Goal: Task Accomplishment & Management: Manage account settings

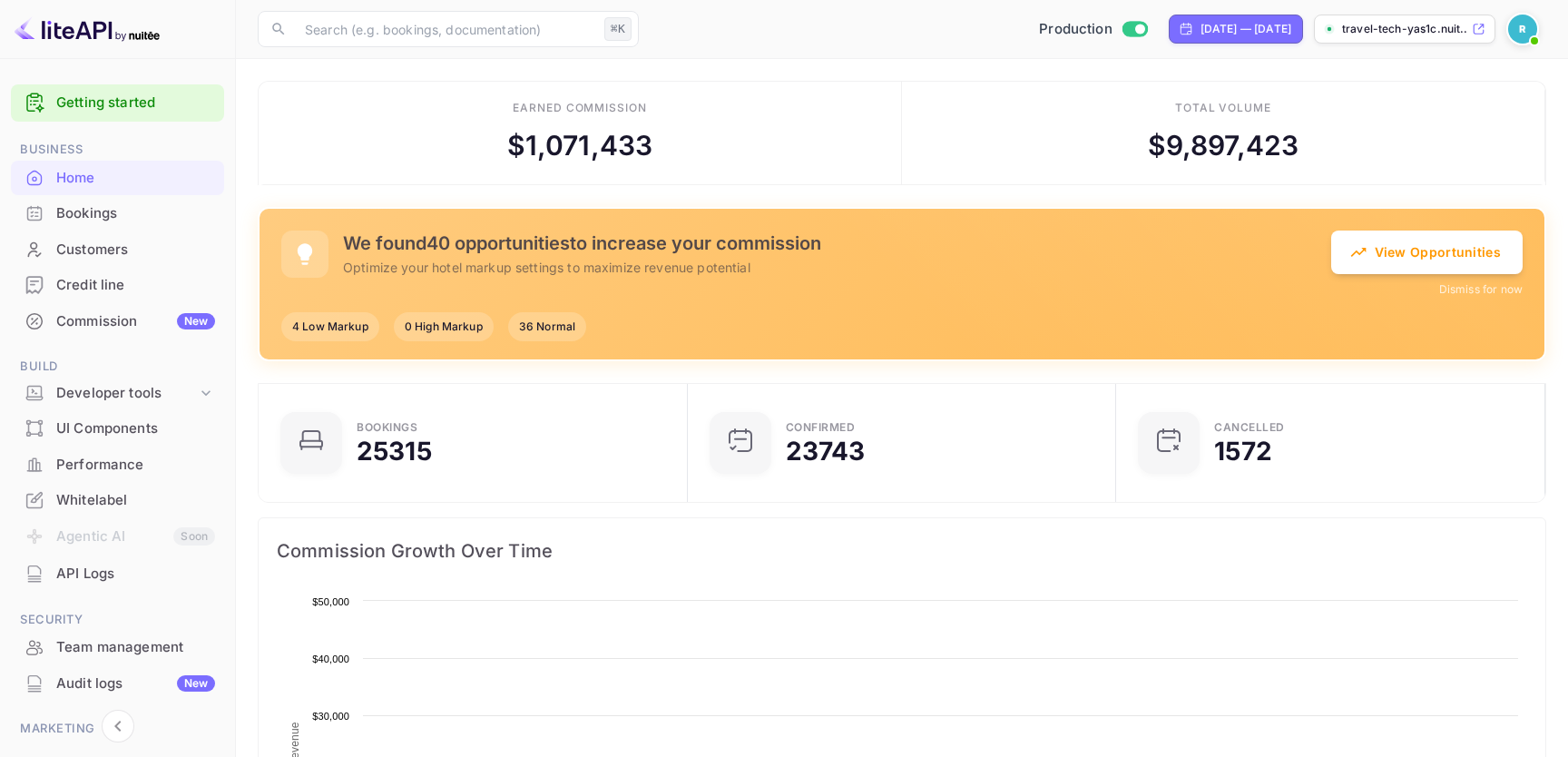
scroll to position [1, 1]
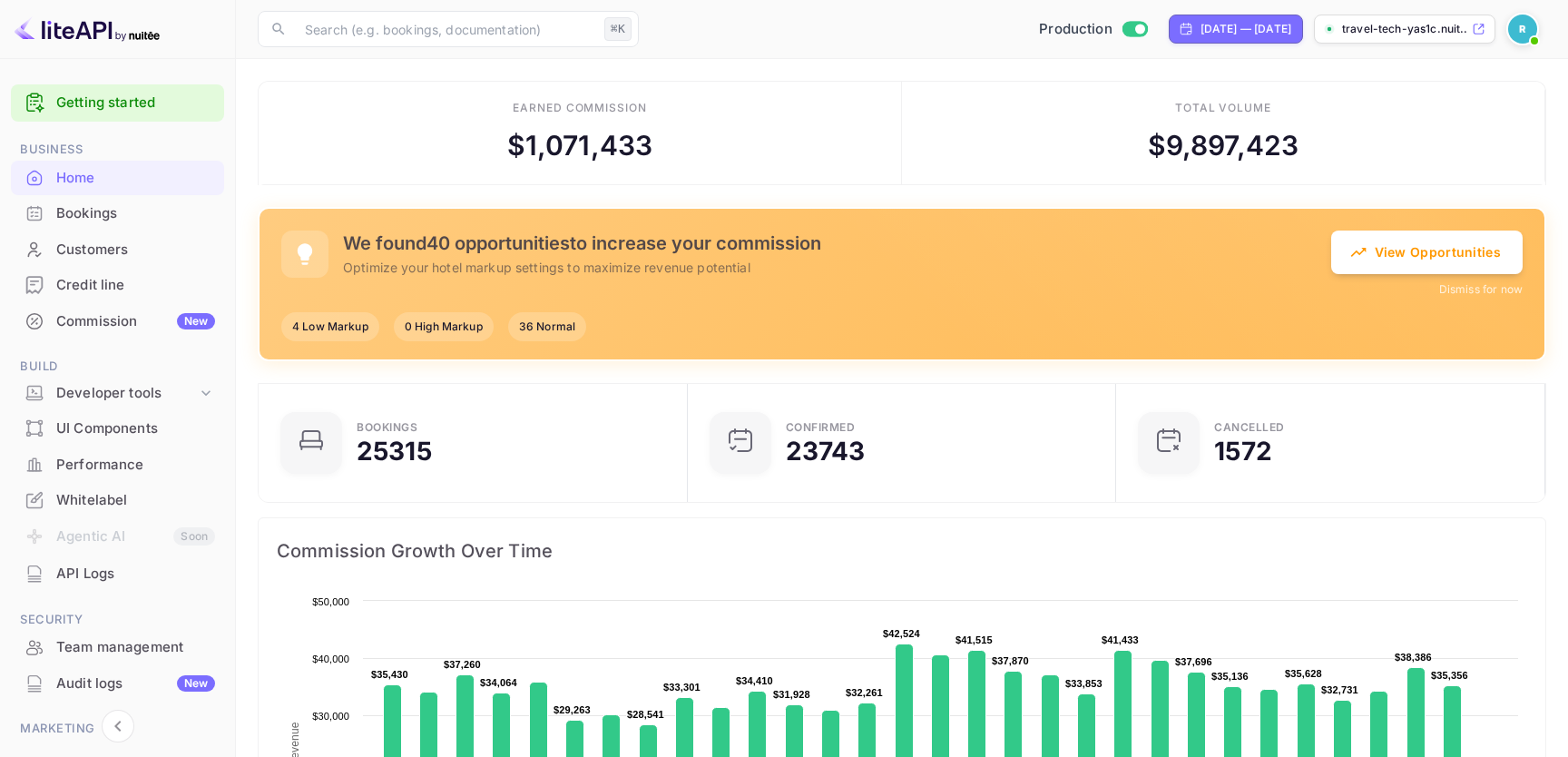
click at [129, 330] on div "Commission New" at bounding box center [136, 321] width 159 height 21
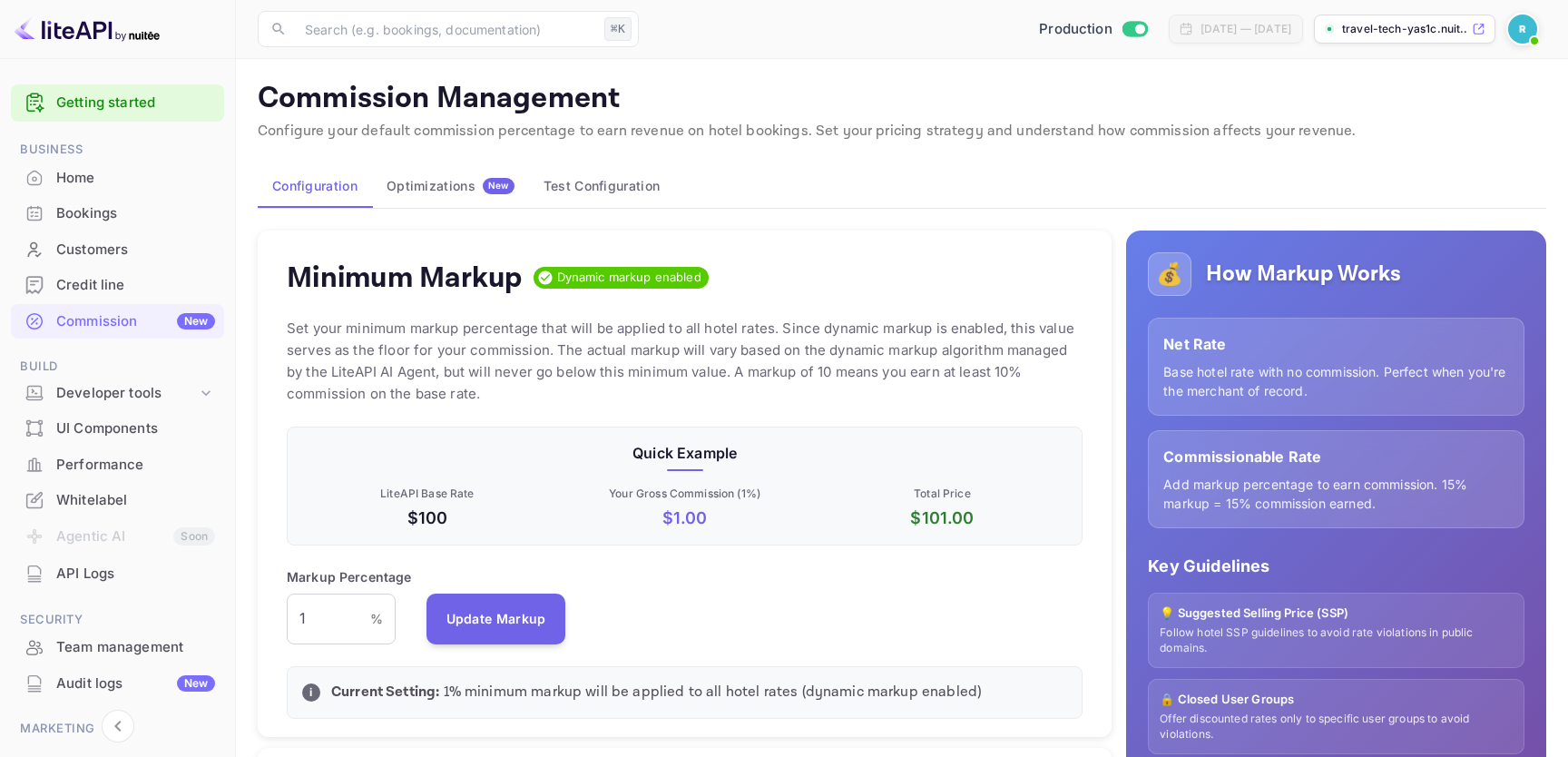
click at [433, 188] on div "Optimizations New" at bounding box center [450, 186] width 128 height 16
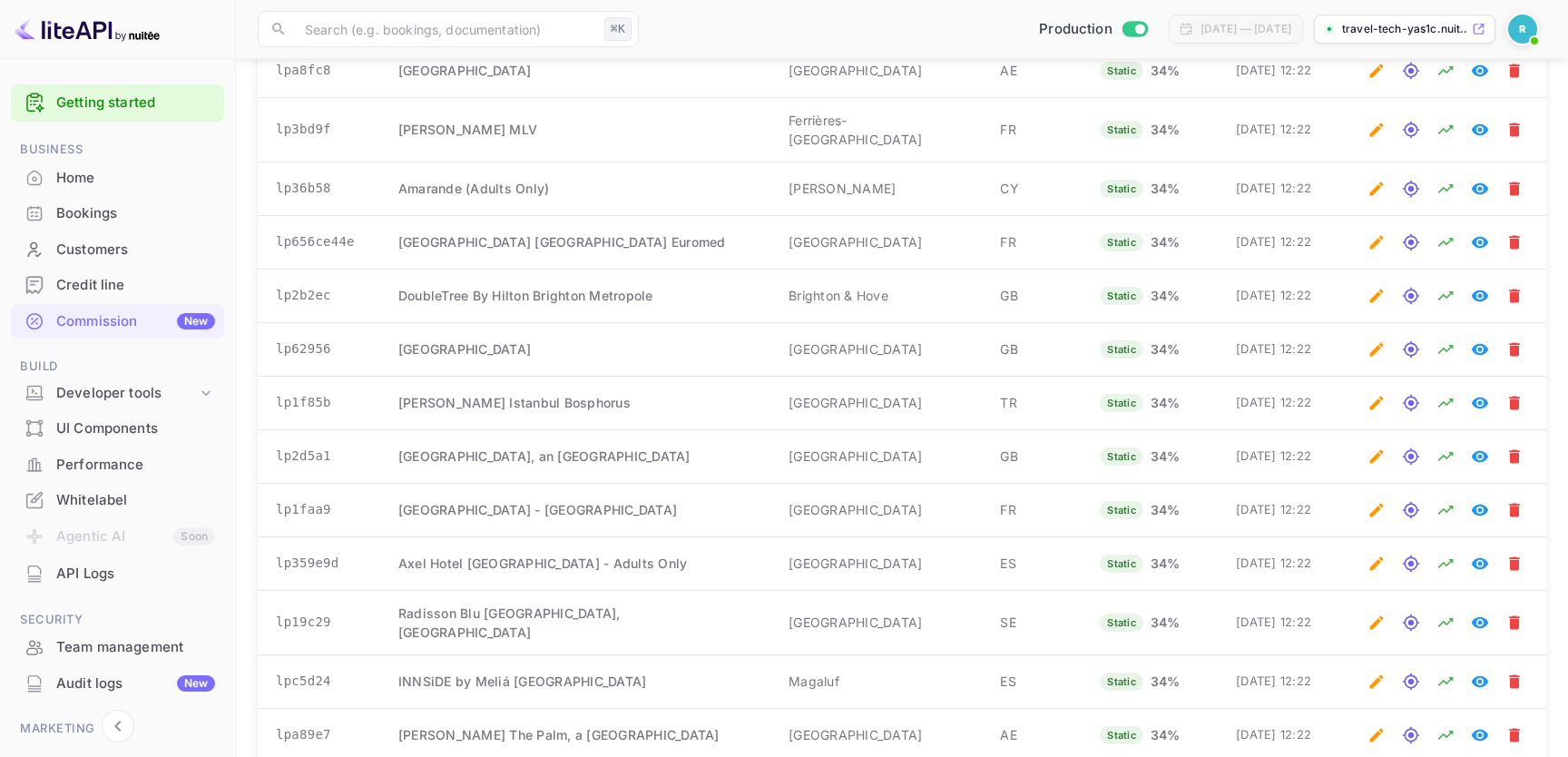
scroll to position [3356, 0]
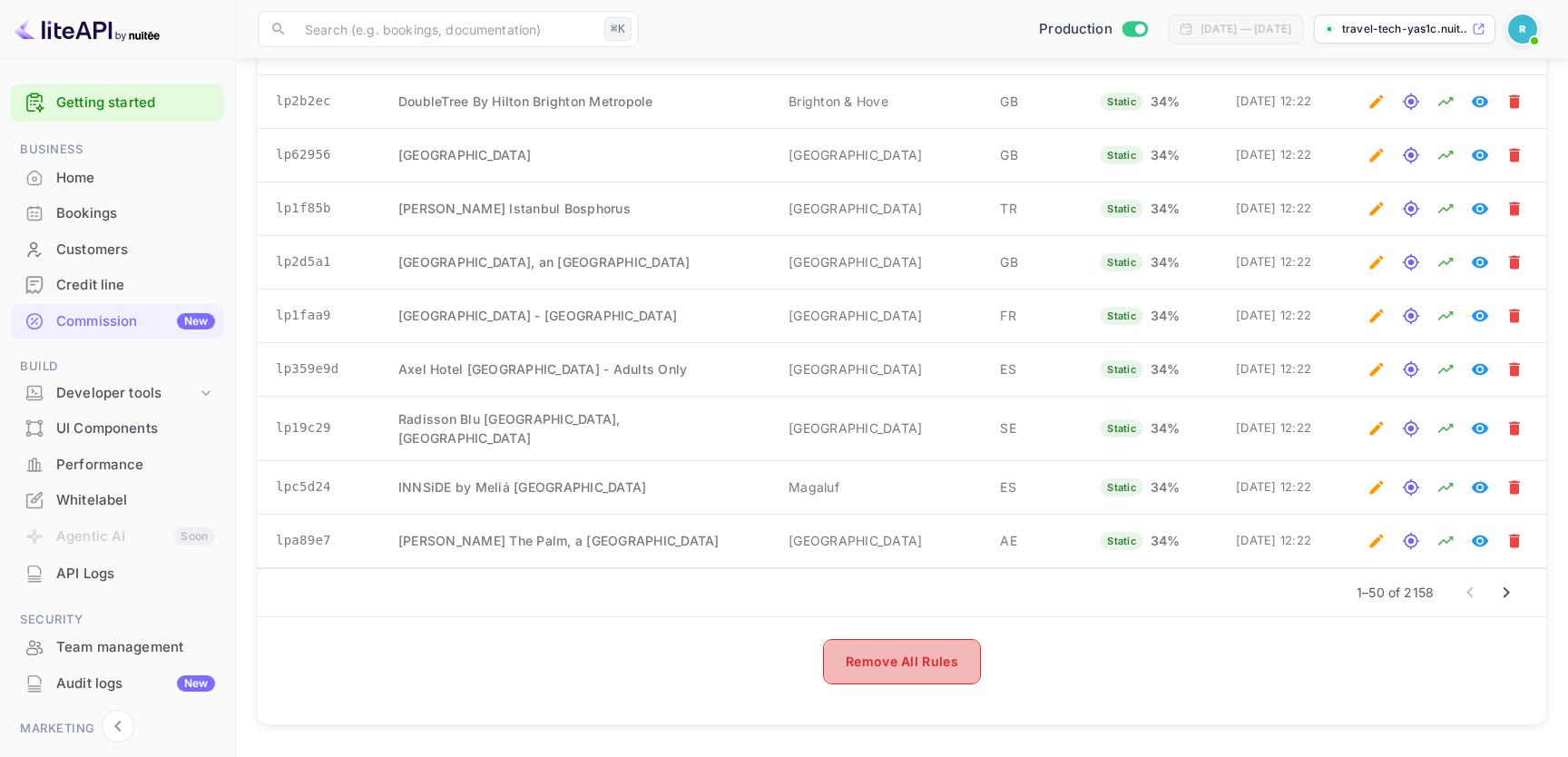
click at [926, 660] on button "Remove All Rules" at bounding box center [902, 662] width 158 height 46
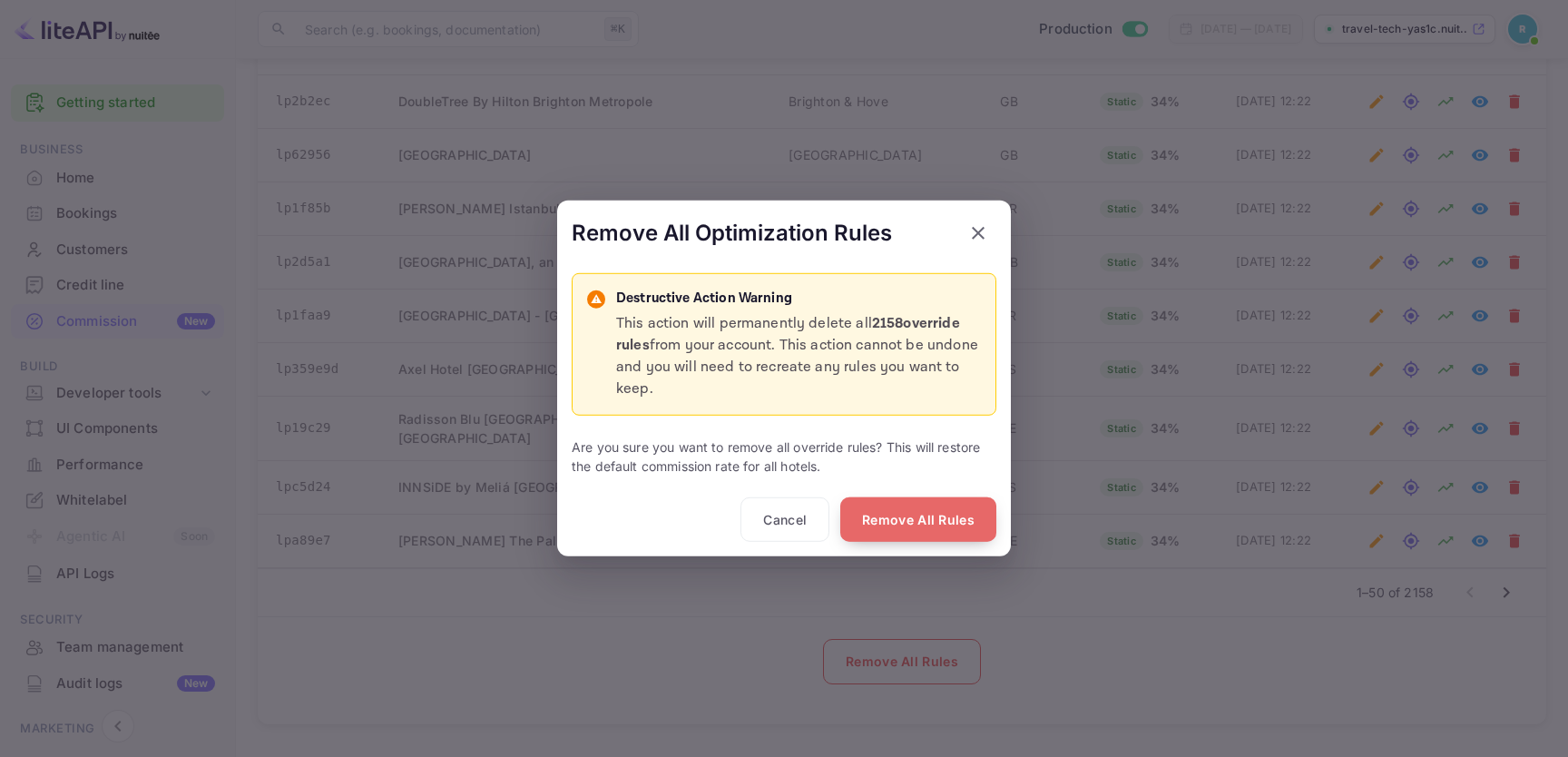
click at [917, 510] on button "Remove All Rules" at bounding box center [918, 520] width 156 height 46
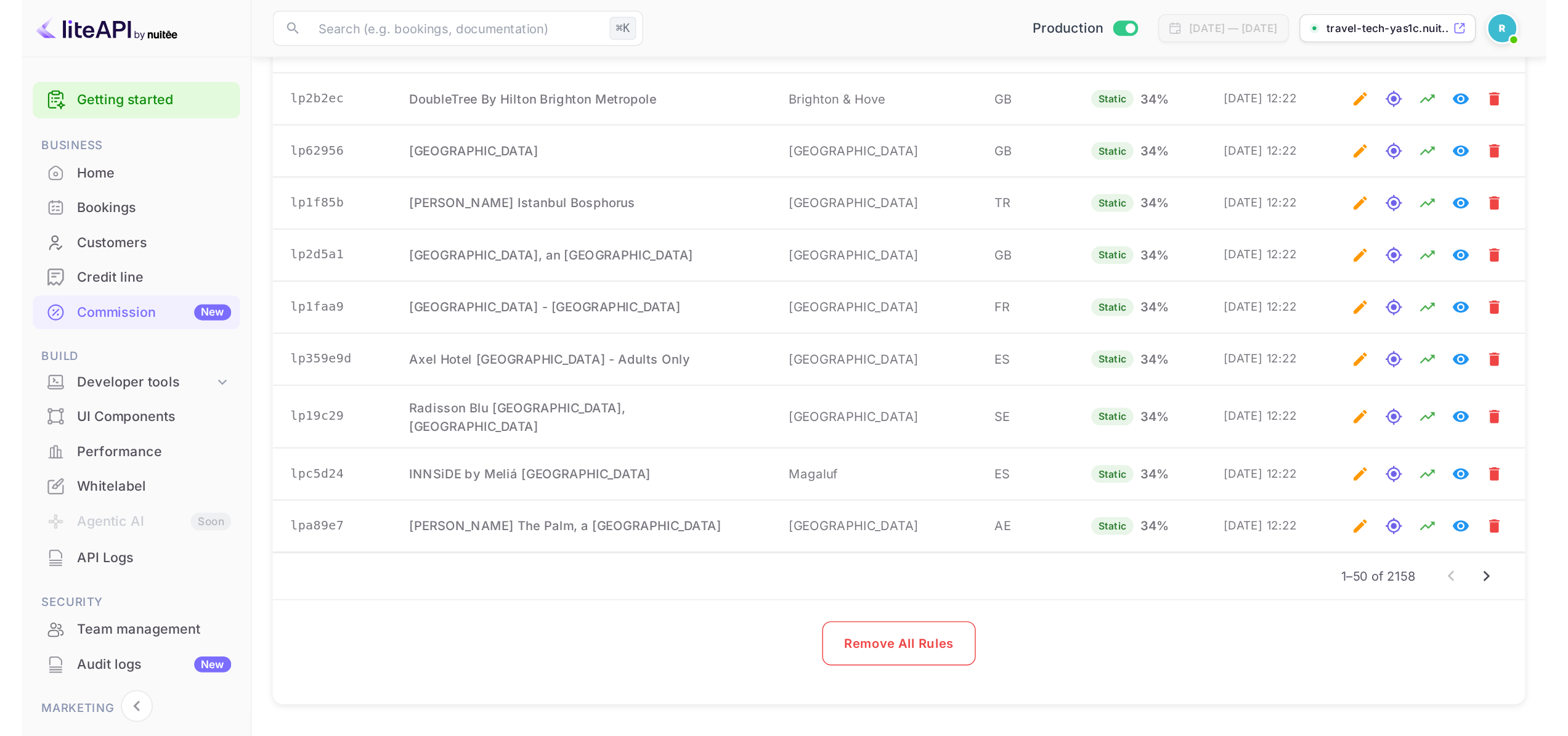
scroll to position [2057, 0]
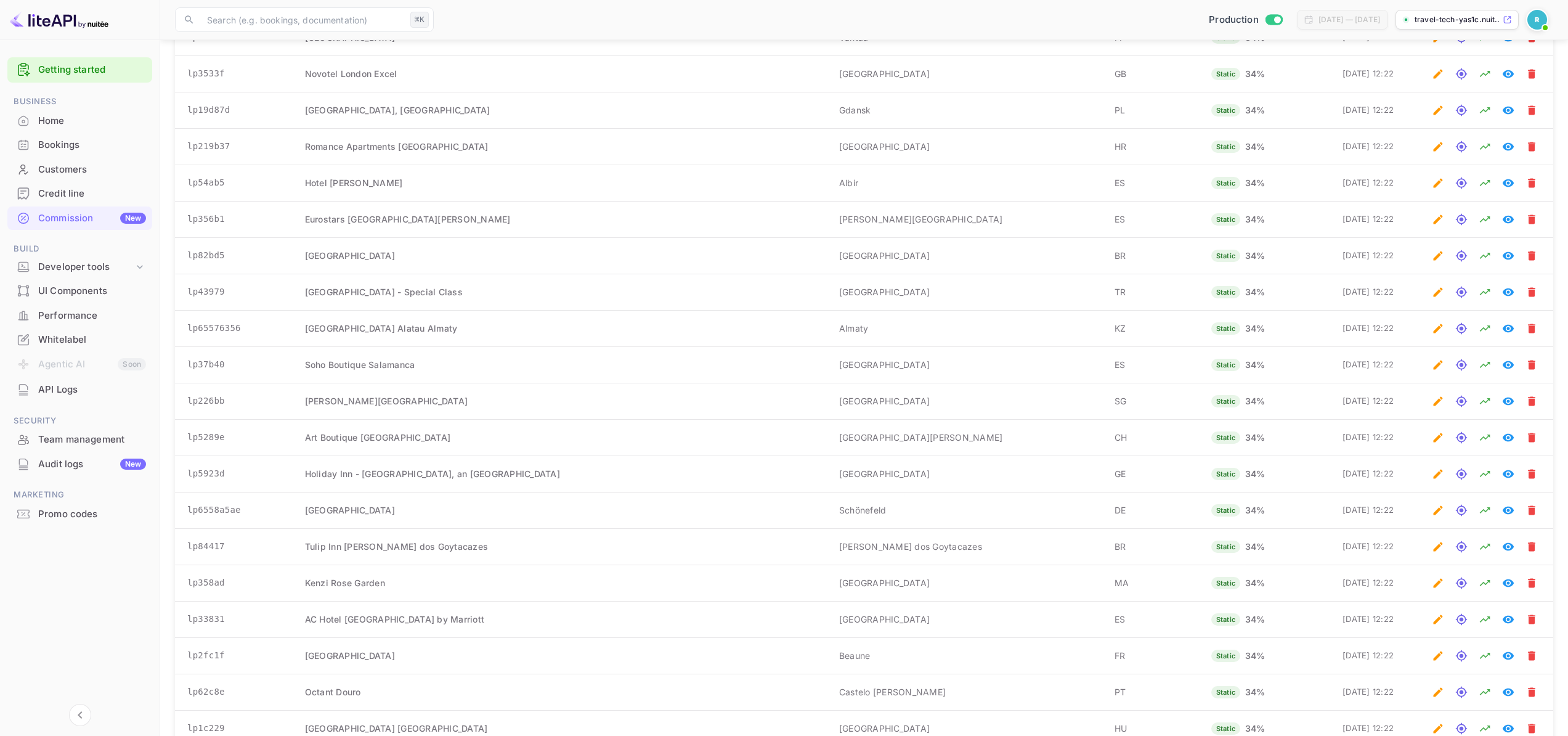
scroll to position [2057, 0]
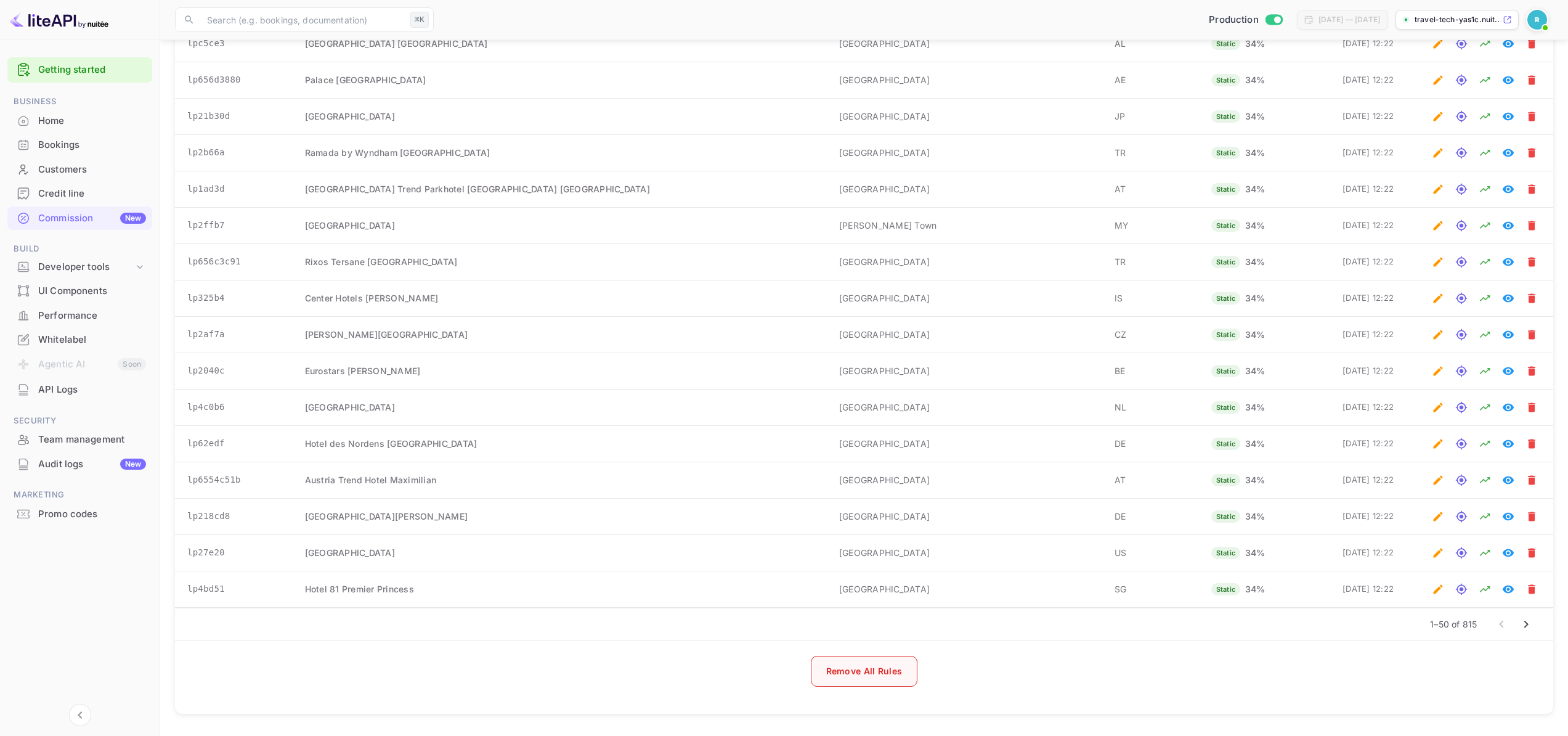
click at [870, 682] on button "Remove All Rules" at bounding box center [864, 671] width 107 height 31
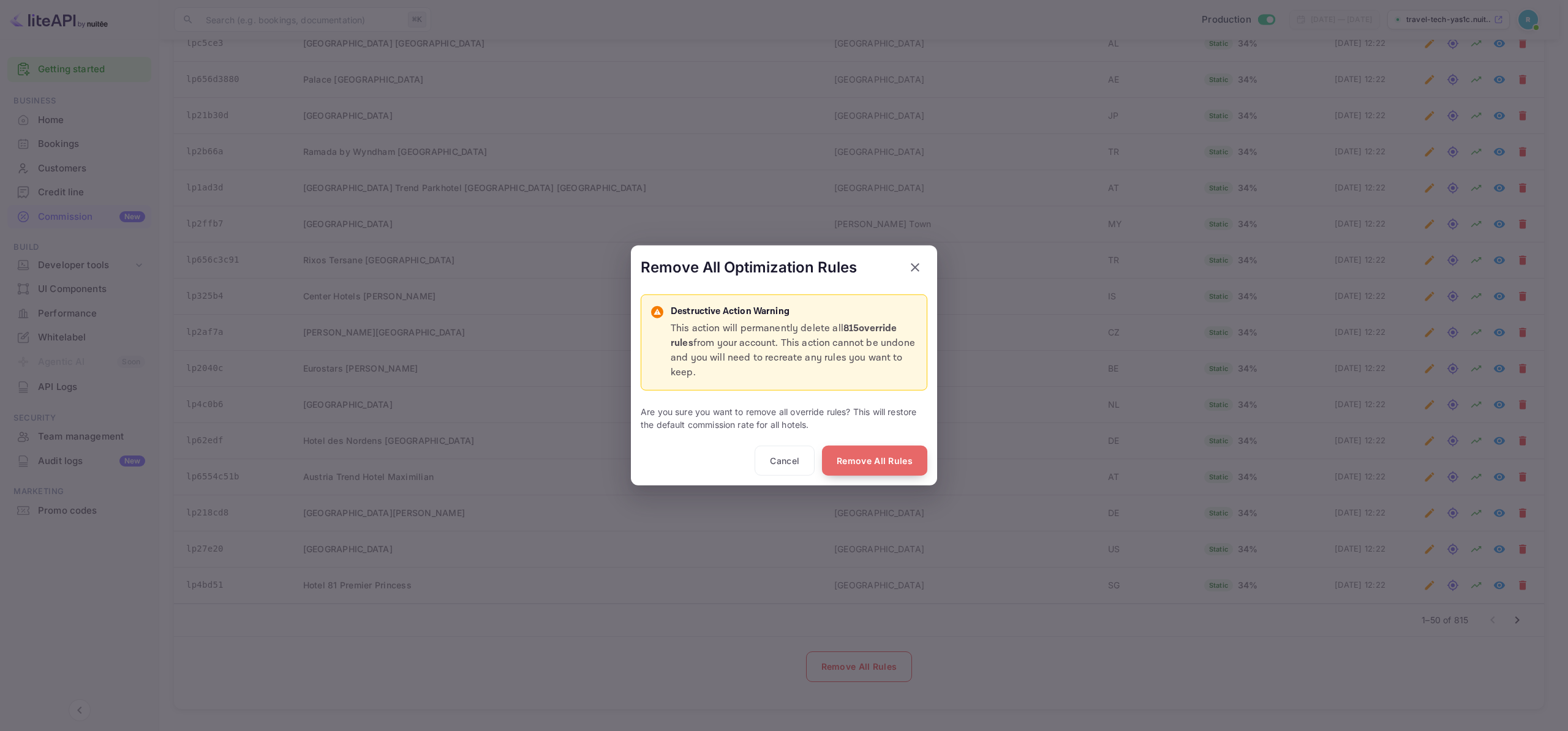
click at [873, 466] on button "Remove All Rules" at bounding box center [874, 460] width 105 height 31
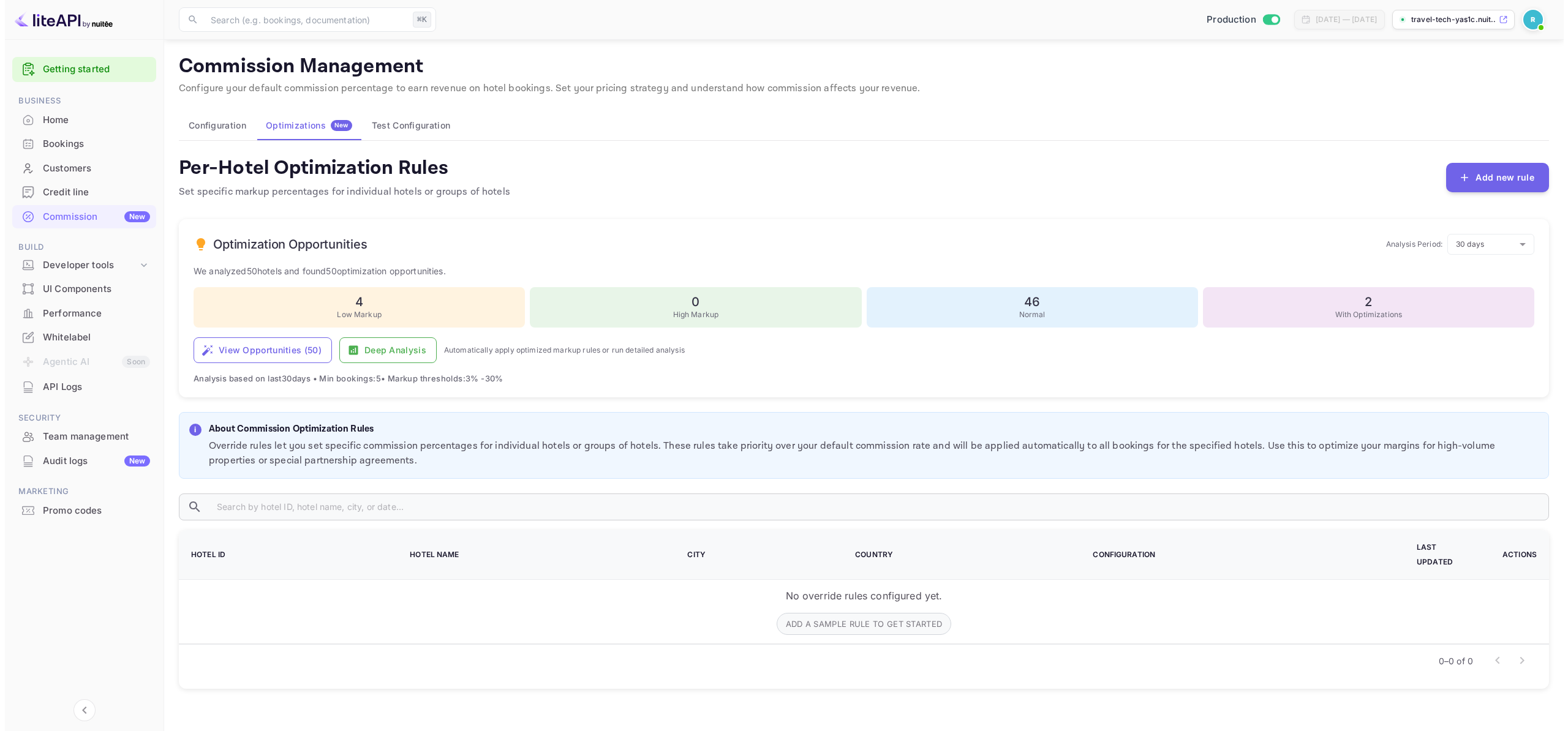
scroll to position [0, 0]
click at [1318, 317] on p "With Optimizations" at bounding box center [1372, 314] width 319 height 11
click at [1382, 302] on h6 "2" at bounding box center [1372, 302] width 319 height 15
click at [247, 344] on button "View Opportunities ( 50 )" at bounding box center [257, 350] width 139 height 25
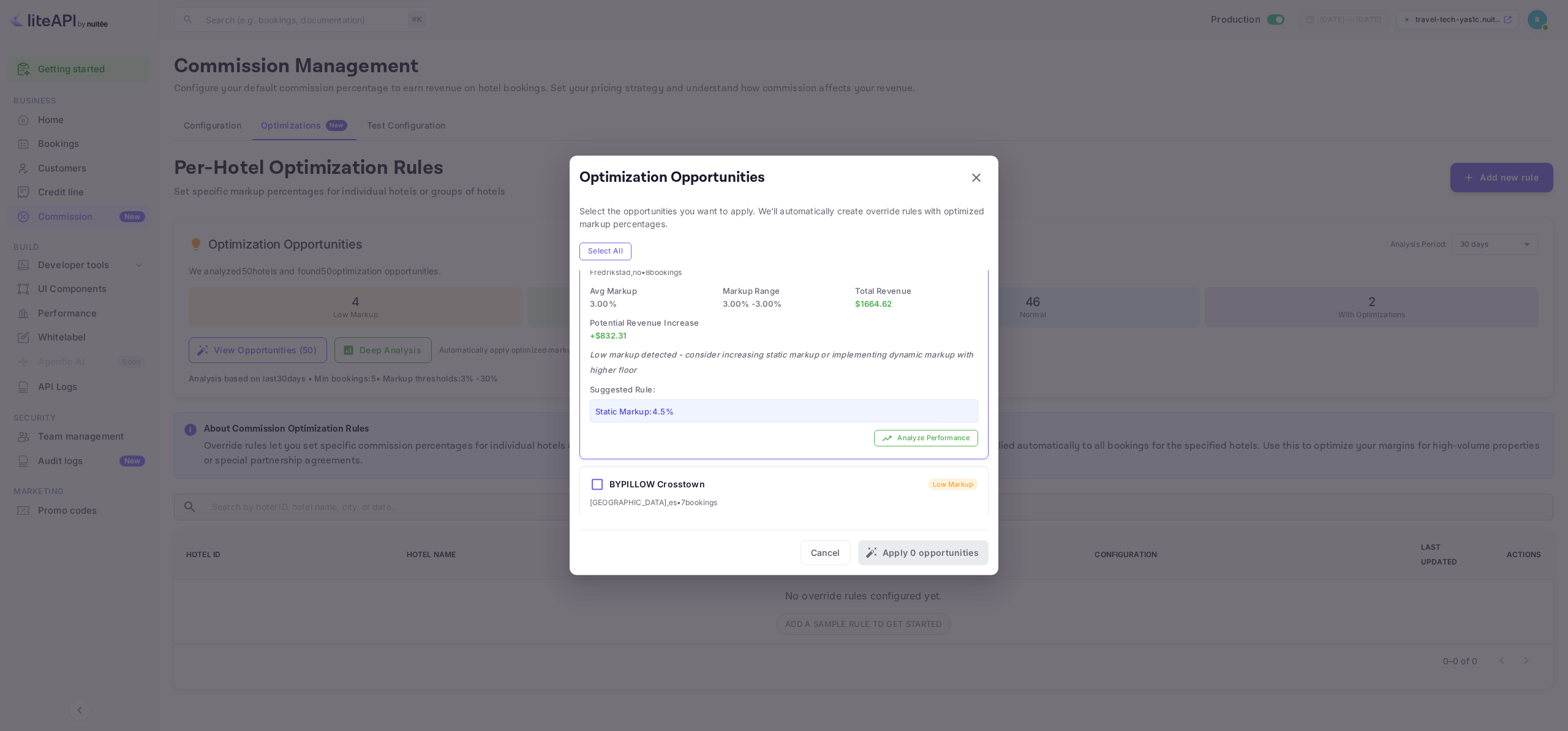
scroll to position [383, 0]
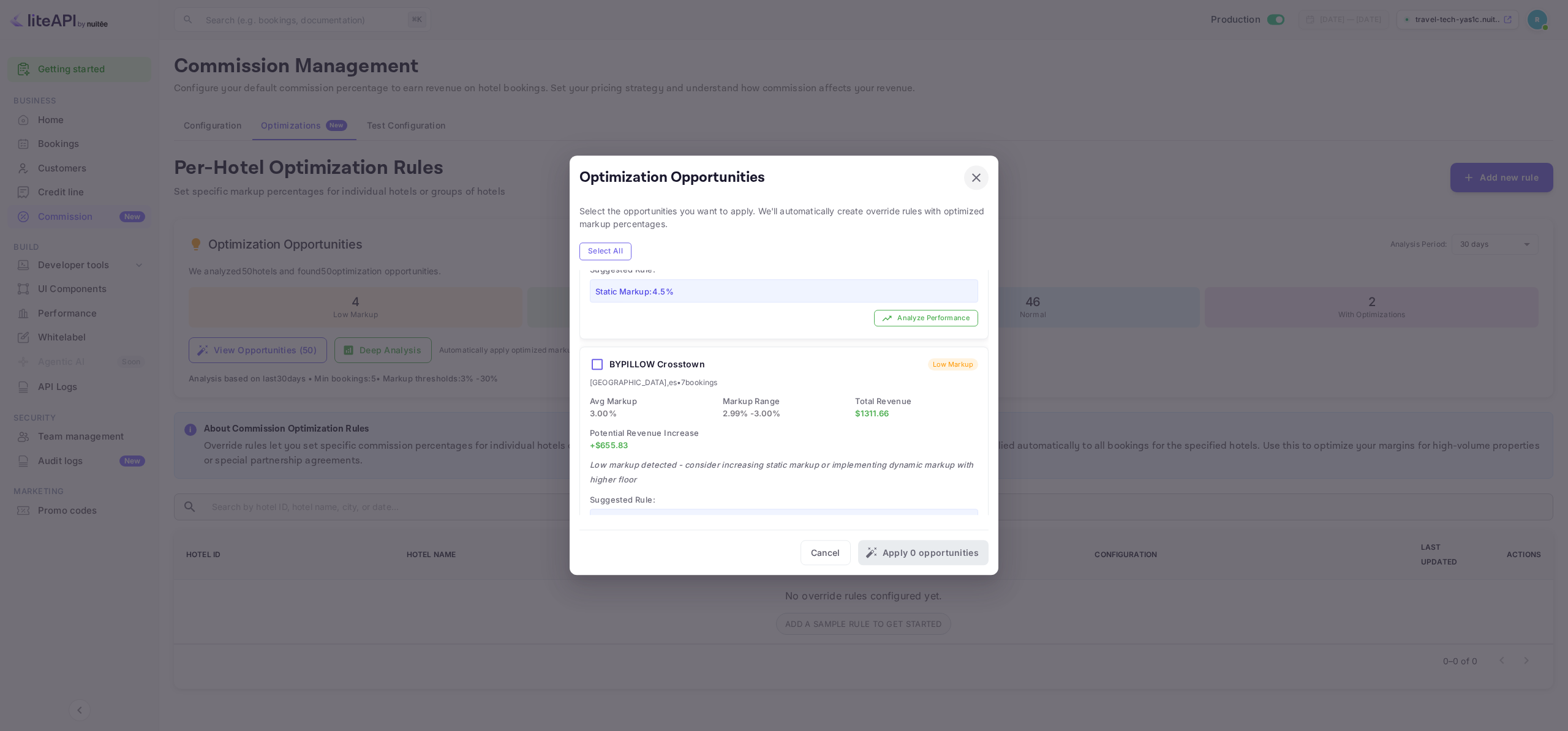
click at [975, 181] on icon "button" at bounding box center [977, 178] width 15 height 15
